Goal: Information Seeking & Learning: Find specific fact

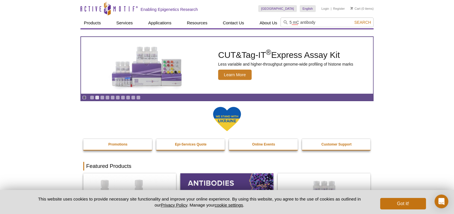
type input "5 mC antibody"
click at [353, 20] on button "Search" at bounding box center [363, 22] width 20 height 5
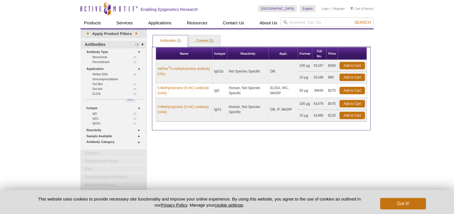
click at [431, 56] on div "Active Motif Logo Enabling Epigenetics Research 0 Search Skip to content Active…" at bounding box center [227, 134] width 454 height 268
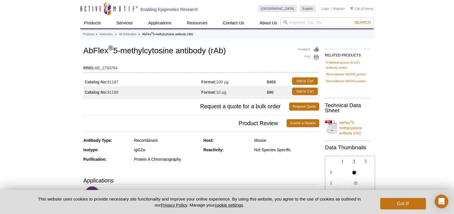
drag, startPoint x: 84, startPoint y: 47, endPoint x: 244, endPoint y: 47, distance: 159.4
click at [244, 47] on h1 "AbFlex ® 5-methylcytosine antibody (rAb)" at bounding box center [201, 51] width 236 height 10
copy h1 "AbFlex ® 5-methylcytosine antibody (rAb)"
